Goal: Information Seeking & Learning: Learn about a topic

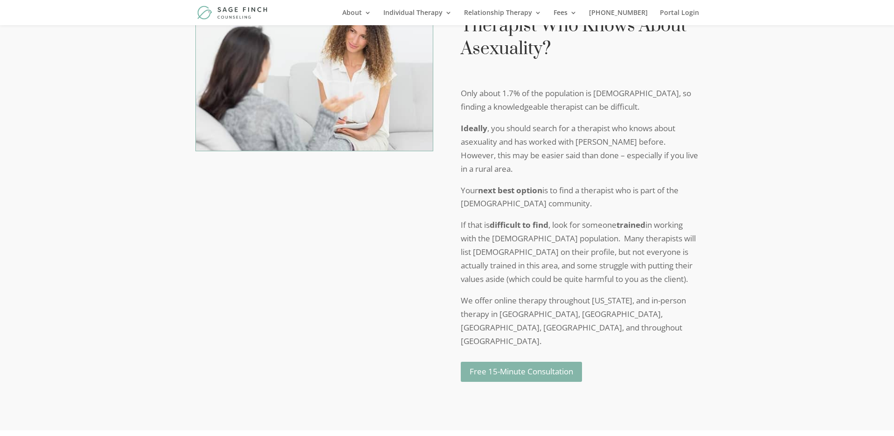
scroll to position [2536, 0]
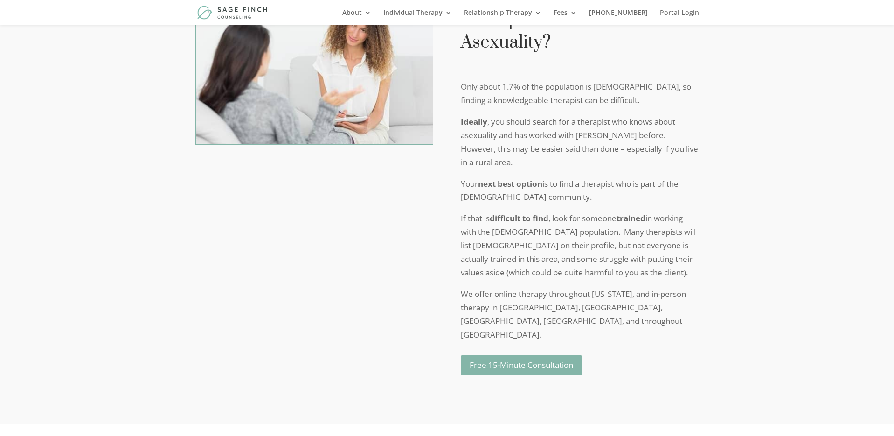
click at [706, 216] on div "What if I Can’t Find a Therapist Who Knows About Asexuality? Only about 1.7% of…" at bounding box center [447, 180] width 894 height 487
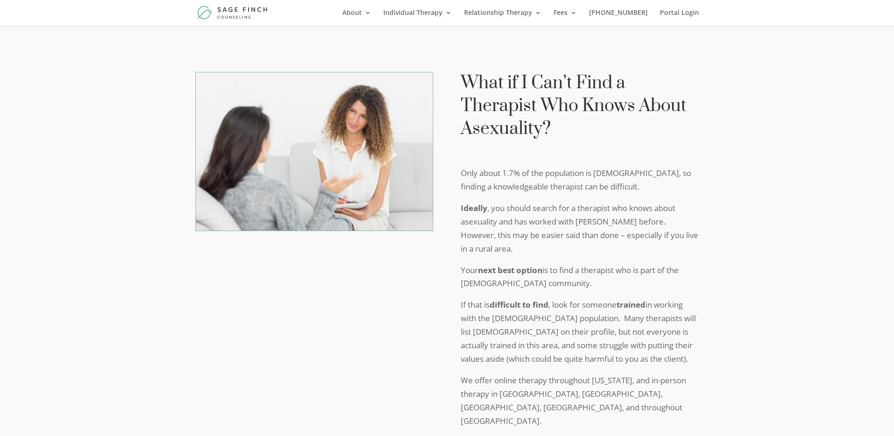
scroll to position [2449, 0]
click at [737, 162] on div "What if I Can’t Find a Therapist Who Knows About Asexuality? Only about 1.7% of…" at bounding box center [447, 267] width 894 height 487
click at [694, 265] on p "Your next best option is to find a therapist who is part of the [DEMOGRAPHIC_DA…" at bounding box center [580, 282] width 238 height 35
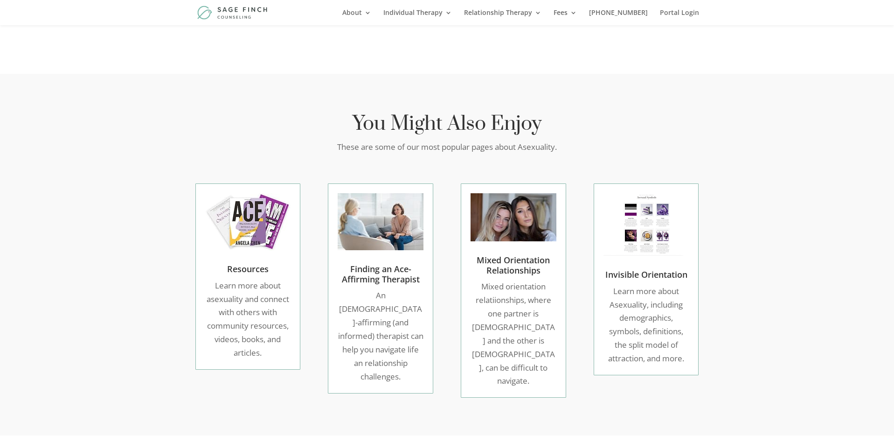
scroll to position [3194, 0]
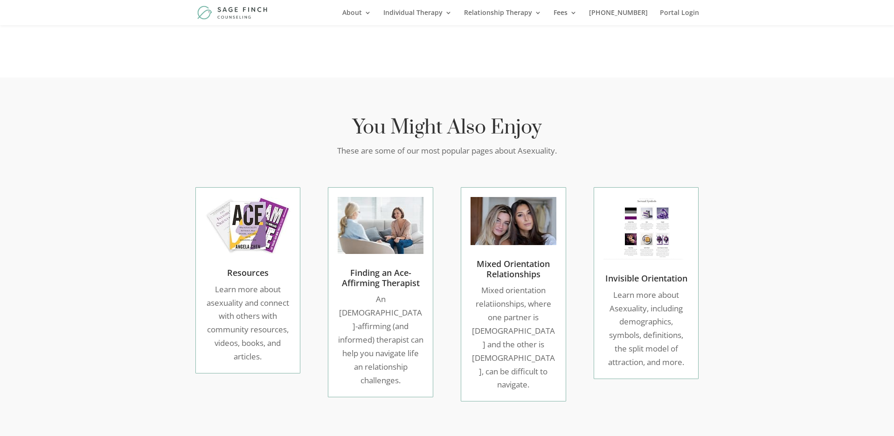
click at [394, 267] on link "Finding an Ace-Affirming Therapist" at bounding box center [381, 277] width 78 height 21
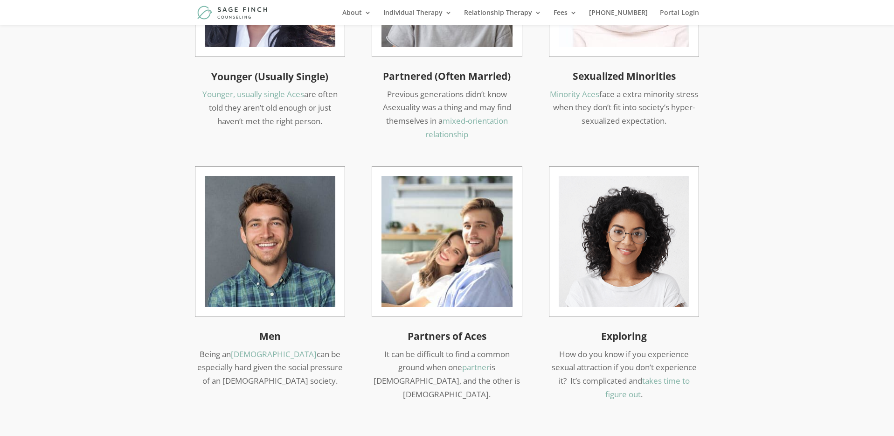
scroll to position [736, 0]
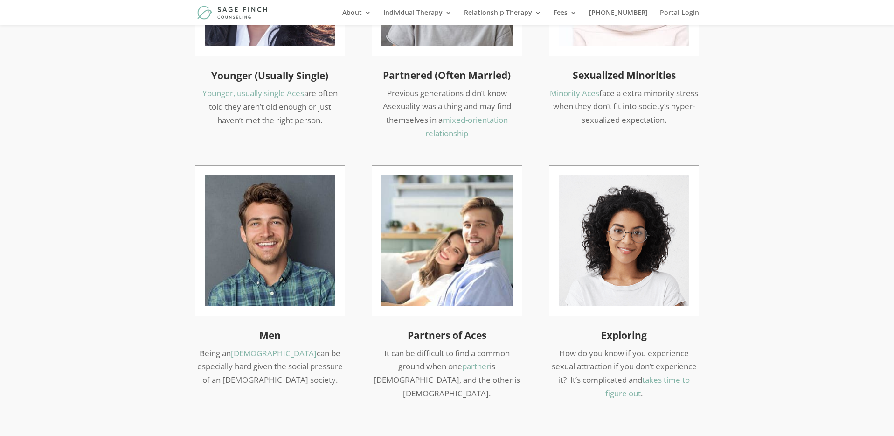
click at [434, 329] on h3 "Partners of Aces" at bounding box center [446, 337] width 149 height 17
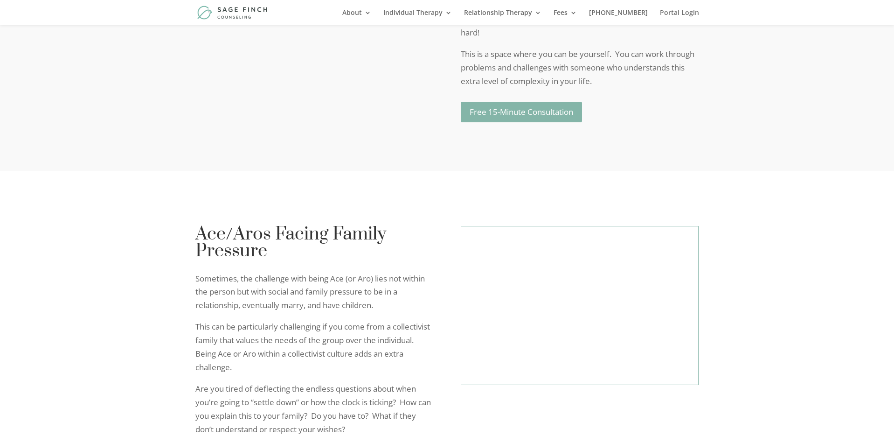
scroll to position [2701, 0]
